Goal: Task Accomplishment & Management: Manage account settings

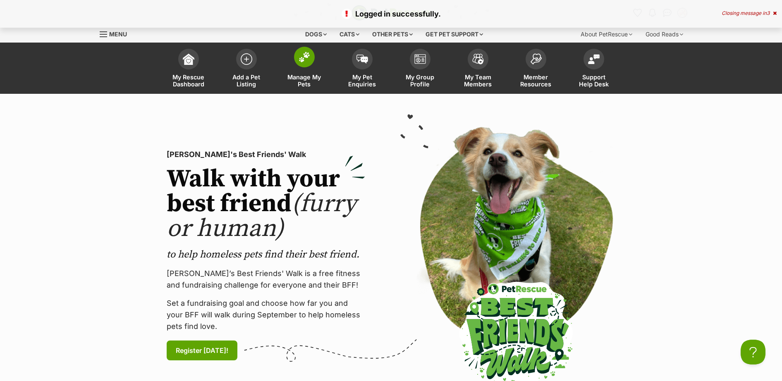
click at [302, 59] on img at bounding box center [305, 57] width 12 height 11
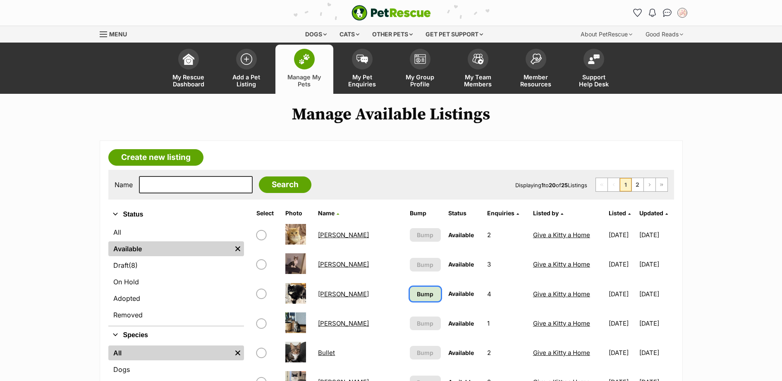
click at [410, 288] on link "Bump" at bounding box center [425, 294] width 31 height 14
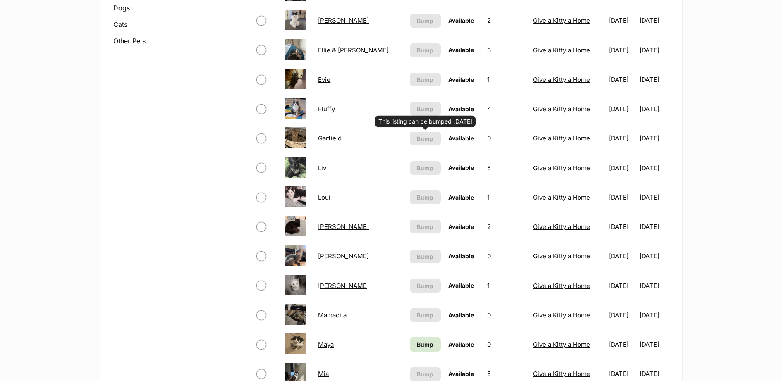
scroll to position [482, 0]
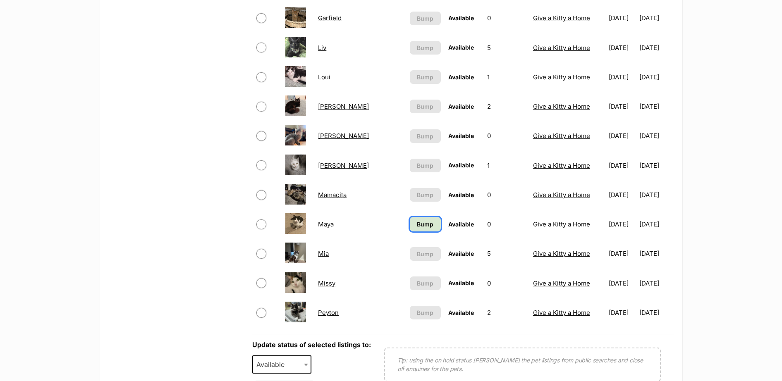
click at [410, 227] on link "Bump" at bounding box center [425, 224] width 31 height 14
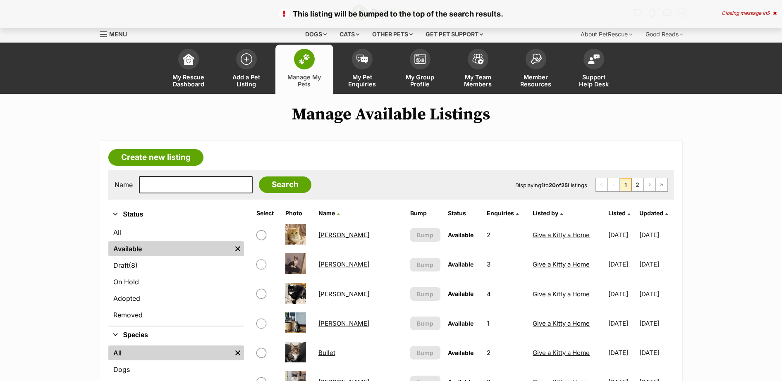
click at [639, 300] on td "[DATE]" at bounding box center [655, 294] width 33 height 29
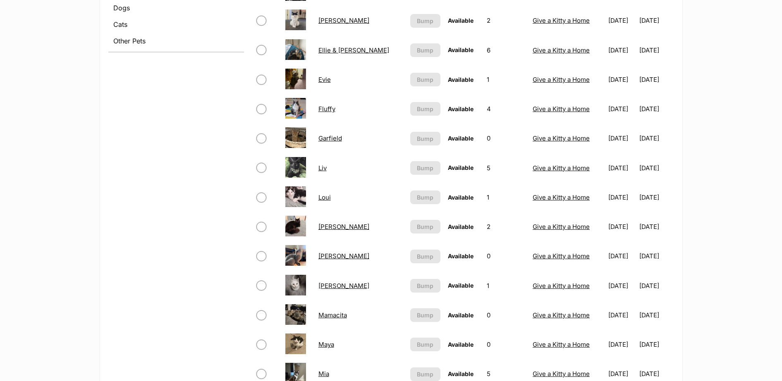
scroll to position [120, 0]
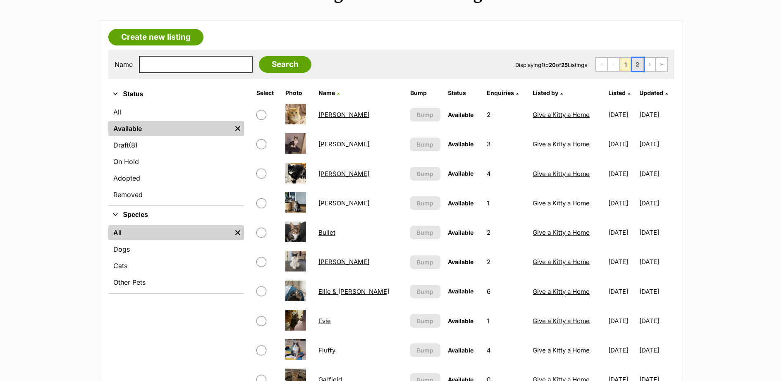
click at [638, 64] on link "2" at bounding box center [638, 64] width 12 height 13
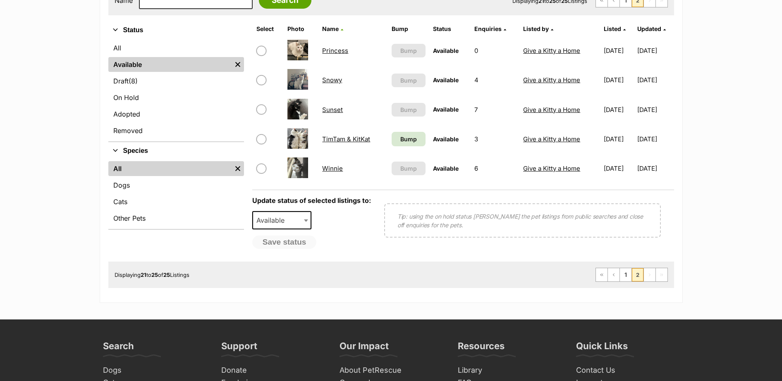
scroll to position [241, 0]
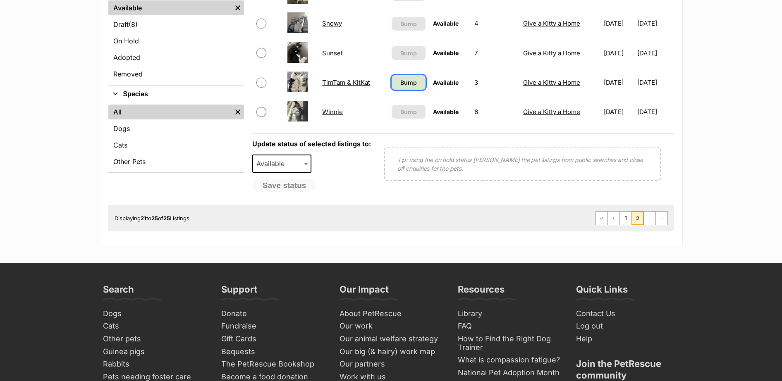
click at [400, 82] on span "Bump" at bounding box center [408, 82] width 17 height 9
